Goal: Task Accomplishment & Management: Manage account settings

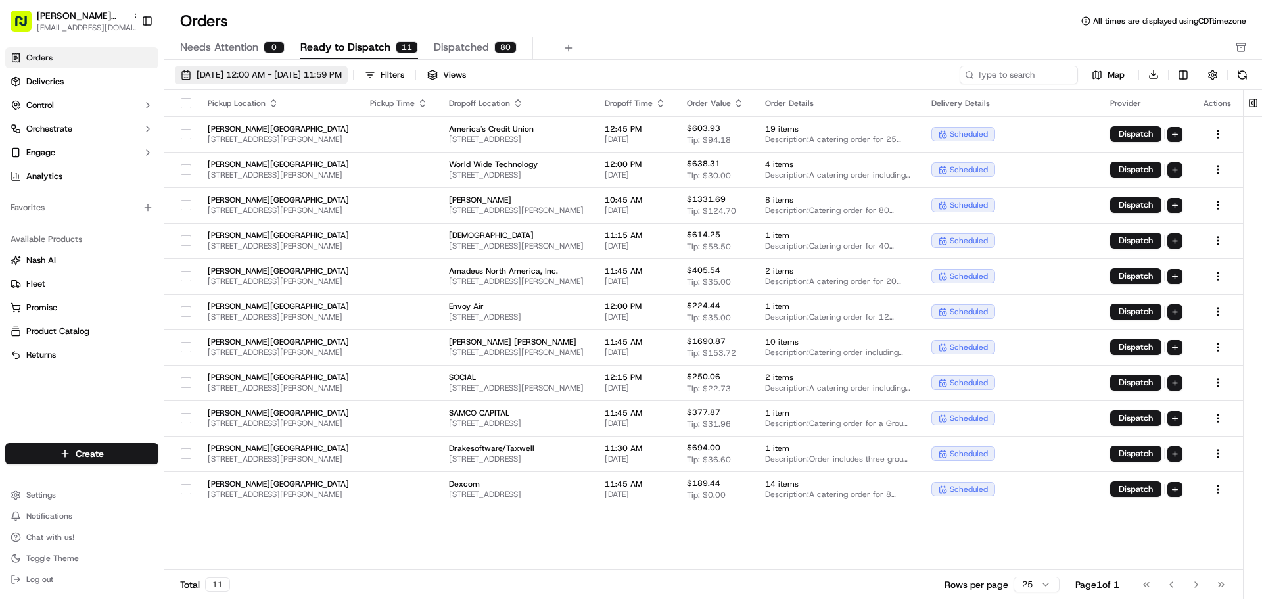
click at [318, 80] on span "[DATE] 12:00 AM - [DATE] 11:59 PM" at bounding box center [269, 75] width 145 height 12
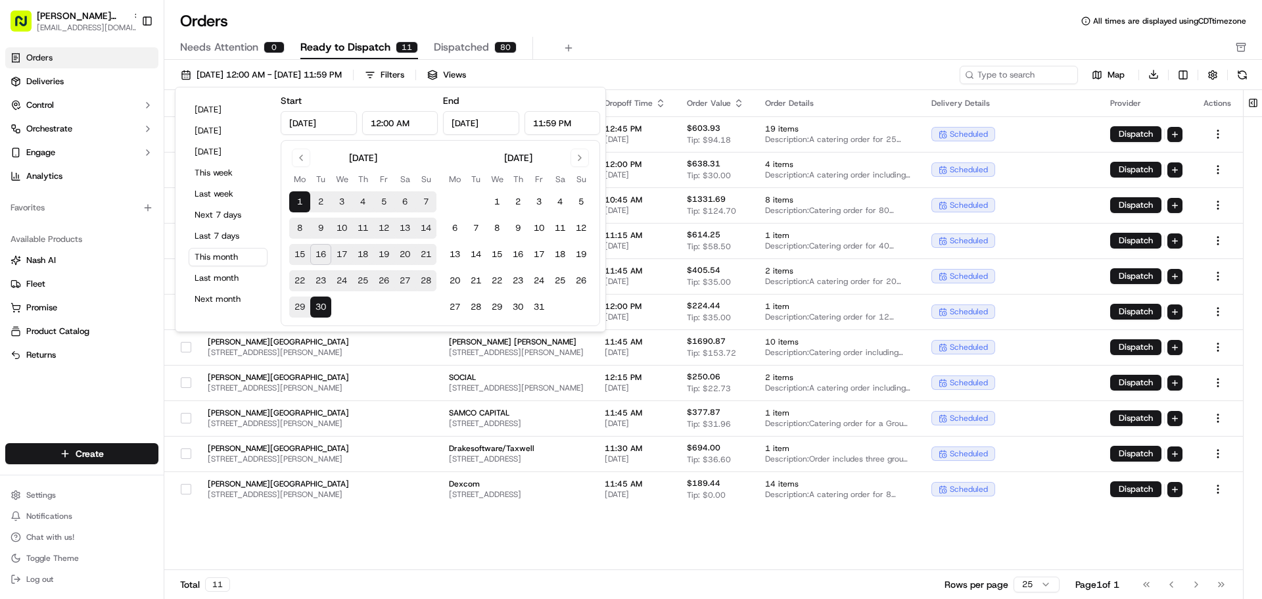
click at [339, 252] on button "17" at bounding box center [341, 254] width 21 height 21
type input "[DATE]"
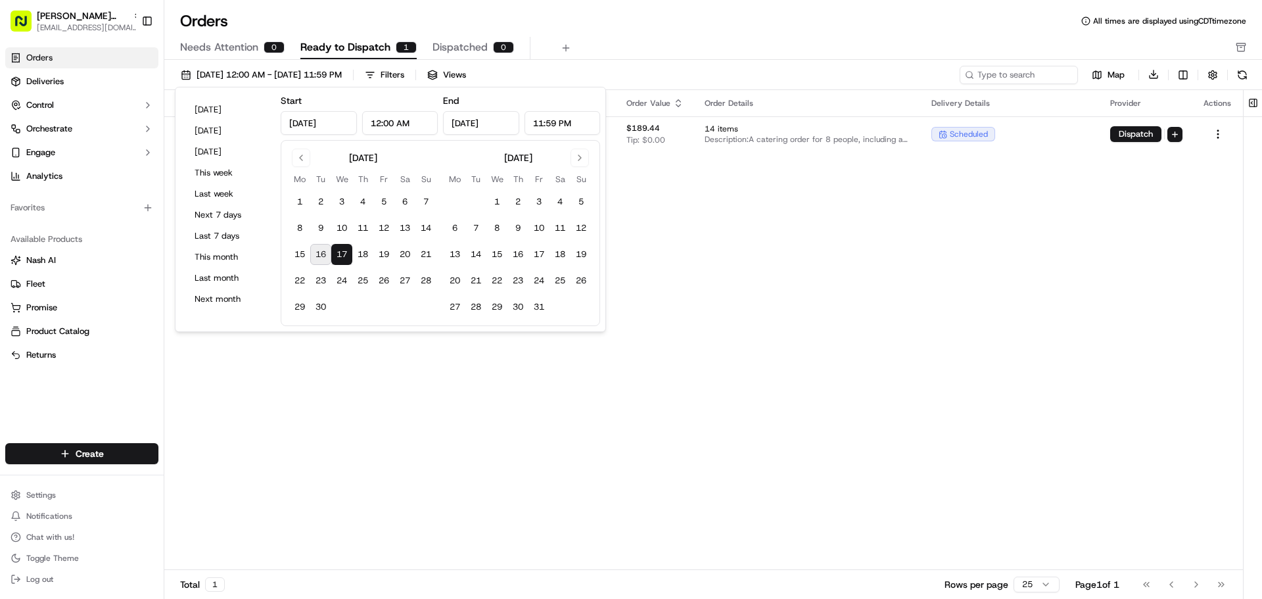
click at [339, 252] on button "17" at bounding box center [341, 254] width 21 height 21
click at [525, 448] on div "Pickup Location Pickup Time Dropoff Location Dropoff Time Order Value Order Det…" at bounding box center [703, 330] width 1079 height 481
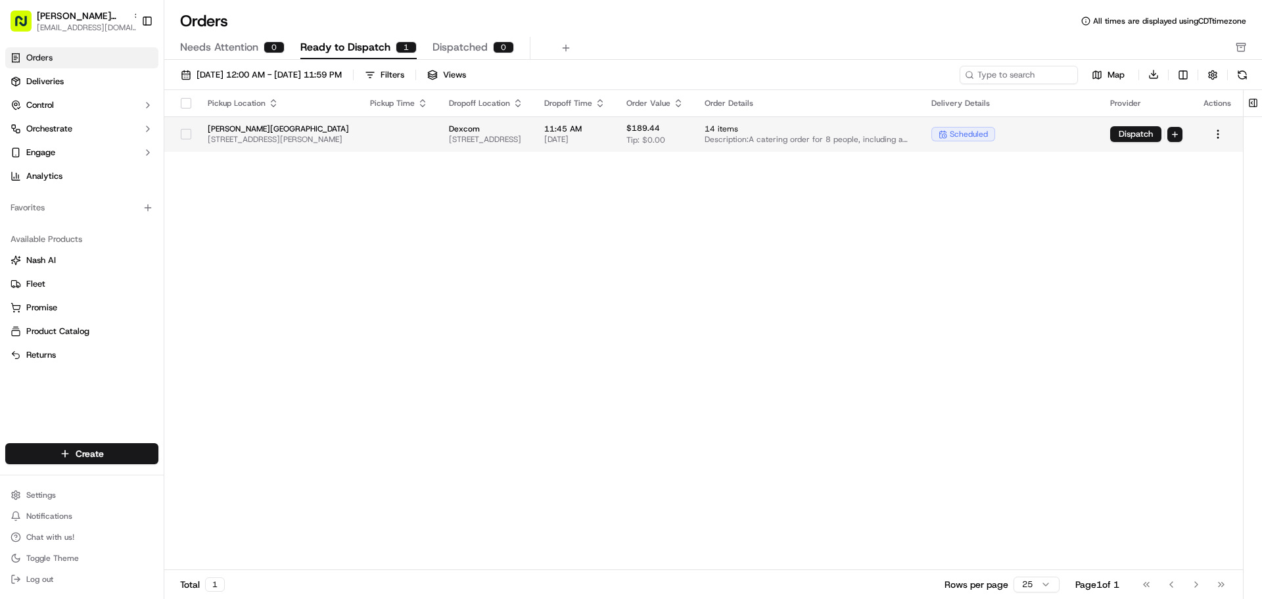
click at [185, 134] on button "button" at bounding box center [186, 134] width 11 height 11
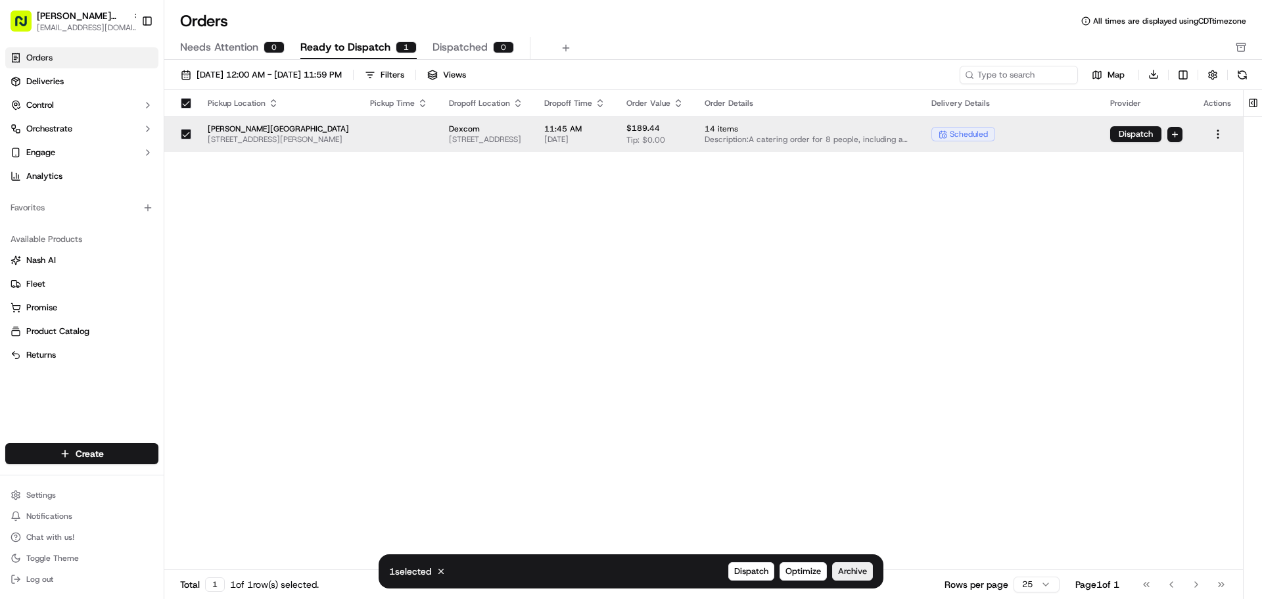
click at [859, 577] on span "Archive" at bounding box center [852, 571] width 29 height 12
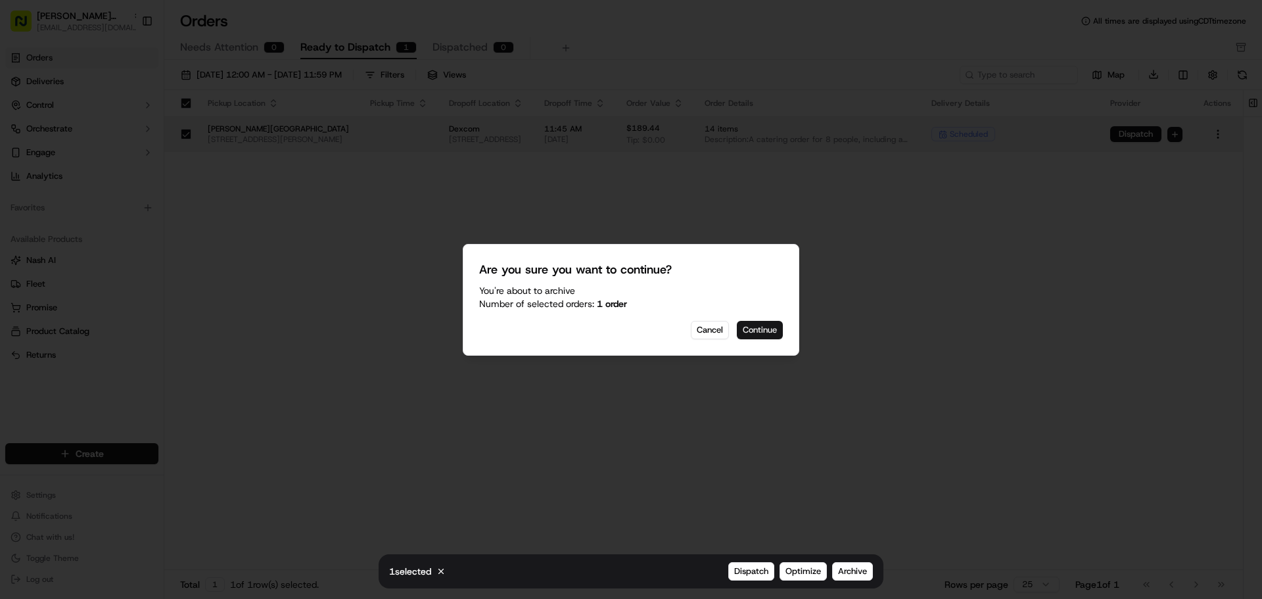
click at [766, 332] on button "Continue" at bounding box center [760, 330] width 46 height 18
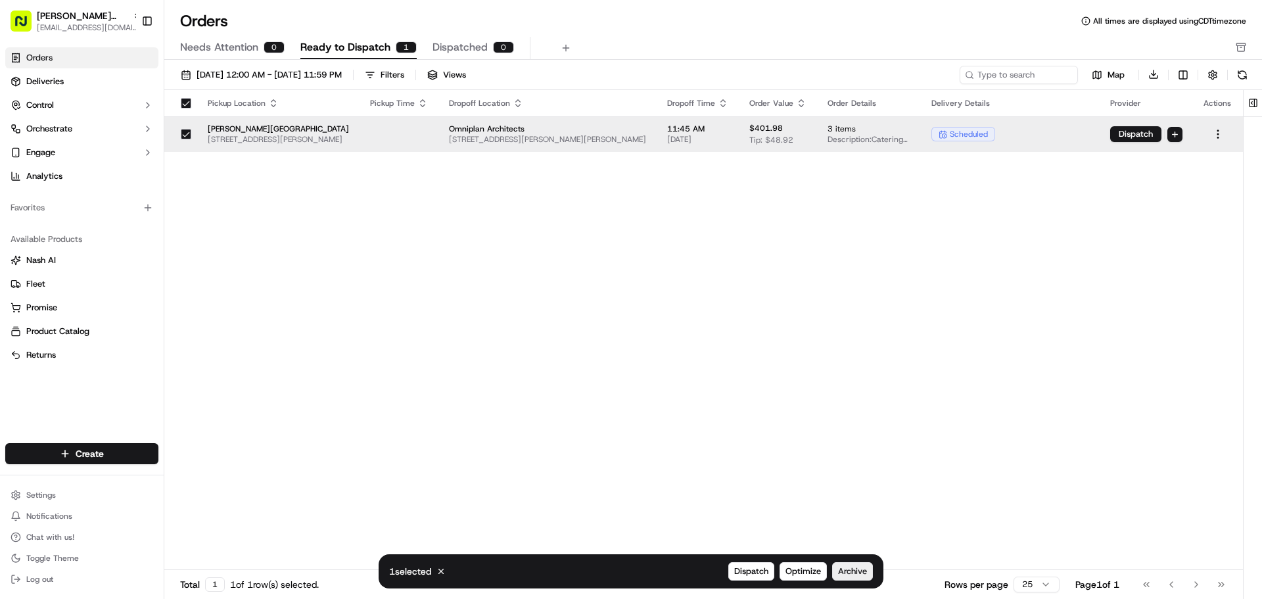
click at [861, 569] on span "Archive" at bounding box center [852, 571] width 29 height 12
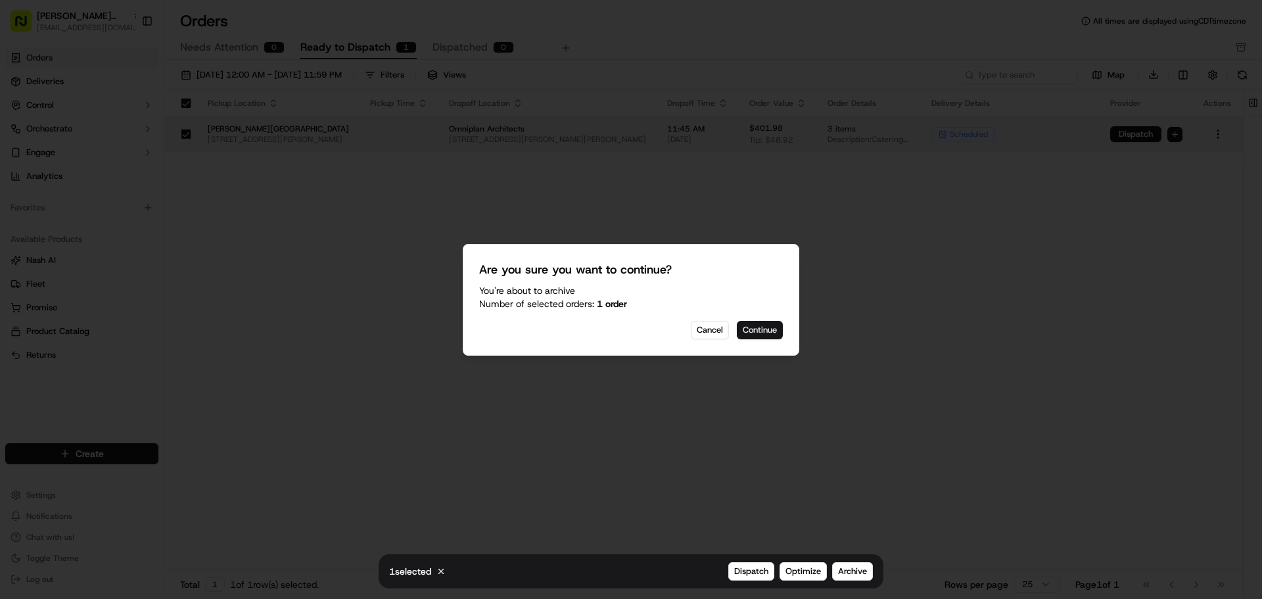
click at [767, 333] on button "Continue" at bounding box center [760, 330] width 46 height 18
